Goal: Information Seeking & Learning: Learn about a topic

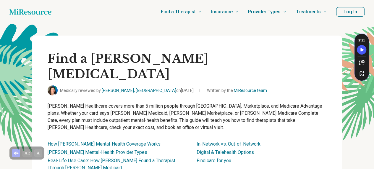
scroll to position [57, 0]
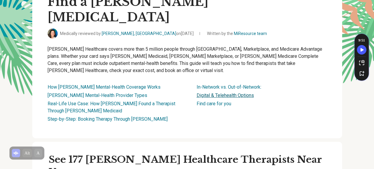
click at [214, 92] on link "Digital & Telehealth Options" at bounding box center [225, 95] width 57 height 6
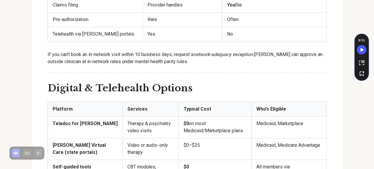
scroll to position [1514, 0]
click at [62, 120] on strong "Teladoc for [PERSON_NAME]" at bounding box center [85, 123] width 65 height 6
click at [91, 120] on strong "Teladoc for [PERSON_NAME]" at bounding box center [85, 123] width 65 height 6
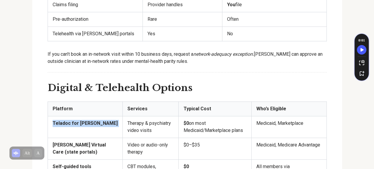
copy tr "Teladoc for [PERSON_NAME]"
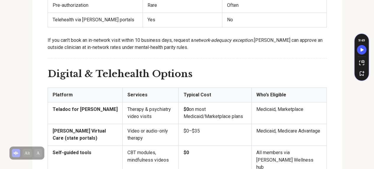
scroll to position [1523, 0]
drag, startPoint x: 53, startPoint y: 68, endPoint x: 95, endPoint y: 80, distance: 43.4
click at [95, 123] on td "[PERSON_NAME] Virtual Care (state portals)" at bounding box center [85, 134] width 75 height 22
click at [63, 128] on strong "[PERSON_NAME] Virtual Care (state portals)" at bounding box center [79, 134] width 53 height 13
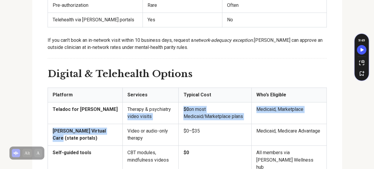
drag, startPoint x: 63, startPoint y: 74, endPoint x: 112, endPoint y: 65, distance: 50.5
click at [112, 123] on td "[PERSON_NAME] Virtual Care (state portals)" at bounding box center [85, 134] width 75 height 22
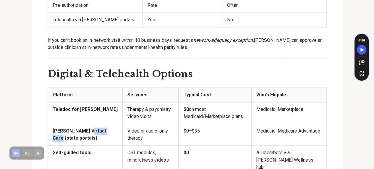
click at [99, 123] on td "[PERSON_NAME] Virtual Care (state portals)" at bounding box center [85, 134] width 75 height 22
drag, startPoint x: 52, startPoint y: 67, endPoint x: 96, endPoint y: 76, distance: 45.2
click at [96, 123] on td "[PERSON_NAME] Virtual Care (state portals)" at bounding box center [85, 134] width 75 height 22
click at [128, 87] on th "Services" at bounding box center [151, 94] width 56 height 14
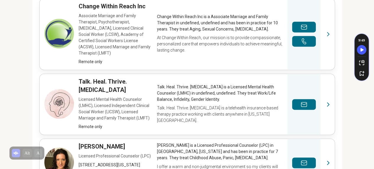
scroll to position [366, 0]
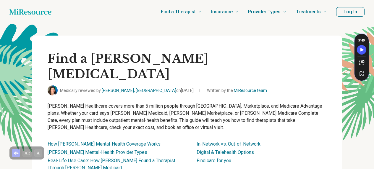
scroll to position [57, 0]
